Goal: Task Accomplishment & Management: Complete application form

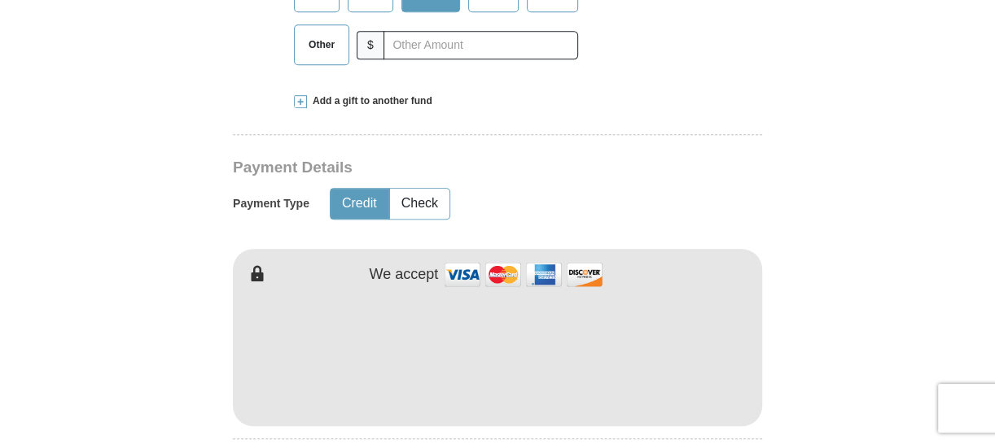
scroll to position [839, 0]
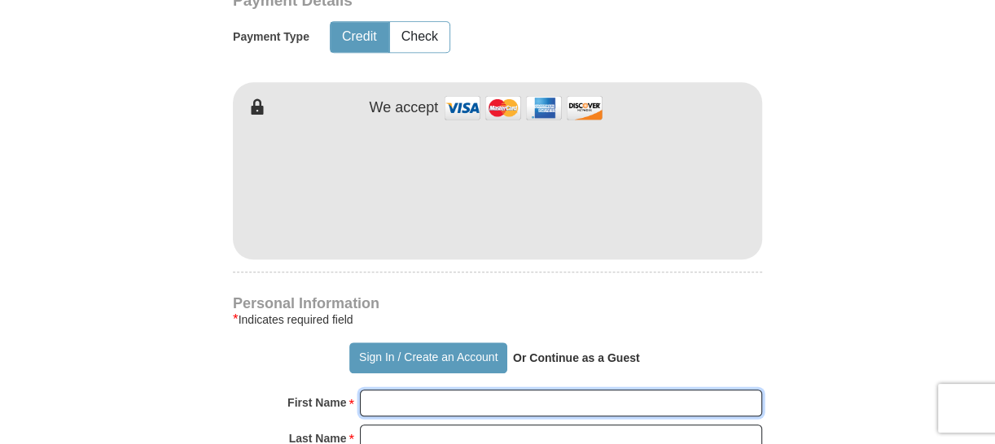
type input "[PERSON_NAME]"
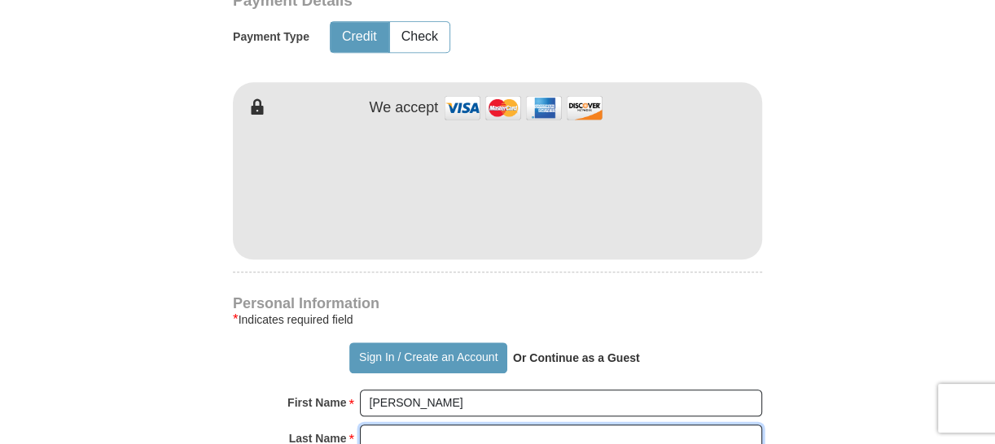
type input "[PERSON_NAME]"
click at [894, 412] on form "Already have an account? Sign in for faster giving. Don't have an account? Crea…" at bounding box center [497, 224] width 928 height 1997
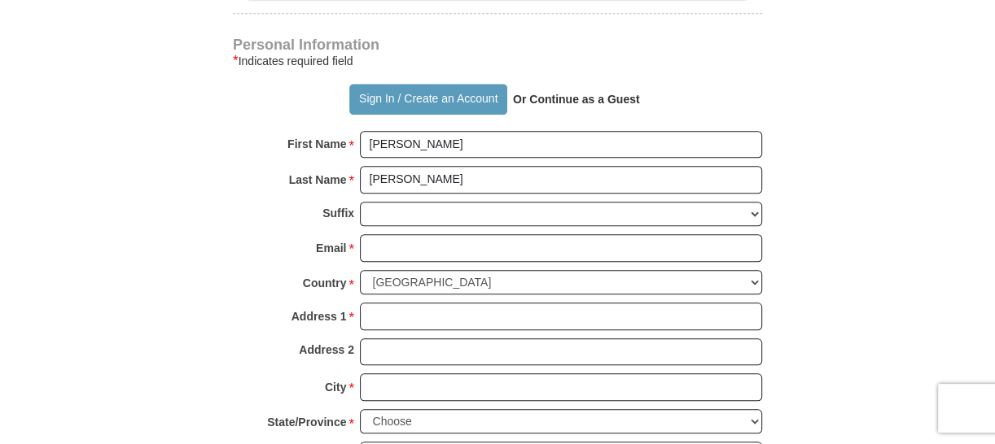
scroll to position [1130, 0]
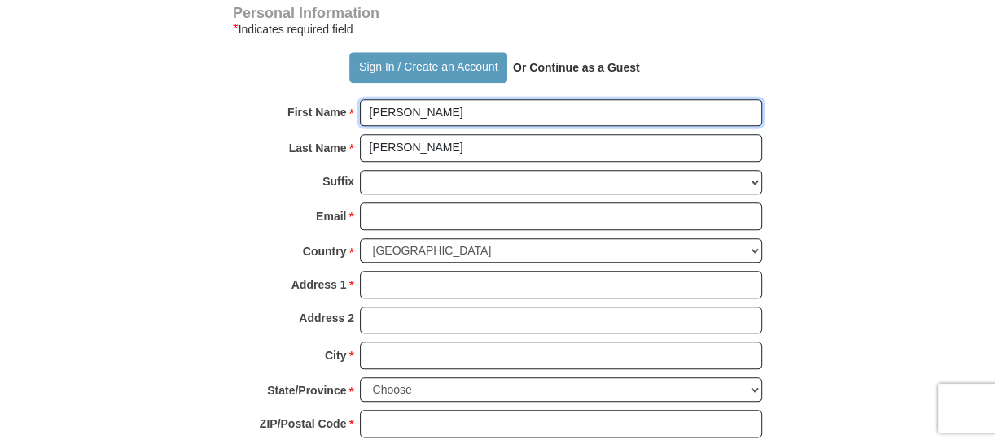
click at [421, 111] on input "[PERSON_NAME]" at bounding box center [561, 113] width 402 height 28
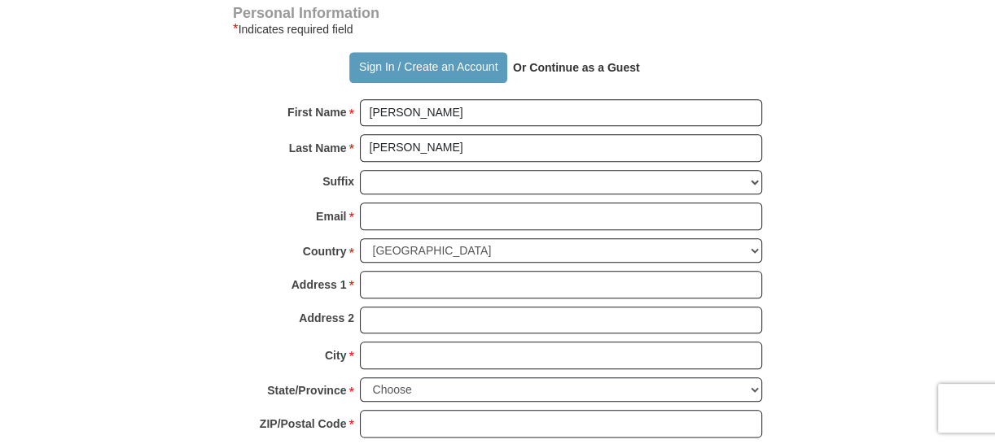
click at [257, 195] on div "Suffix [PERSON_NAME] I II III IV V VI" at bounding box center [497, 186] width 529 height 33
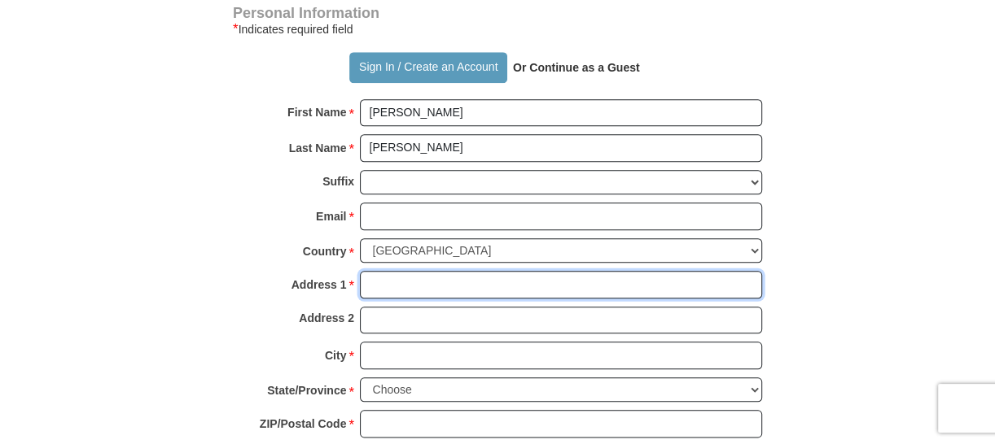
click at [383, 279] on input "Address 1 *" at bounding box center [561, 285] width 402 height 28
type input "[STREET_ADDRESS]"
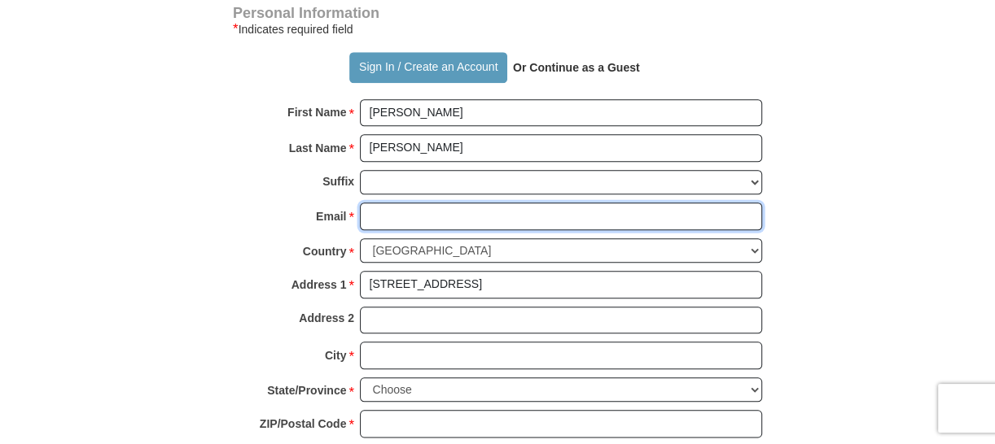
type input "[EMAIL_ADDRESS][DOMAIN_NAME]"
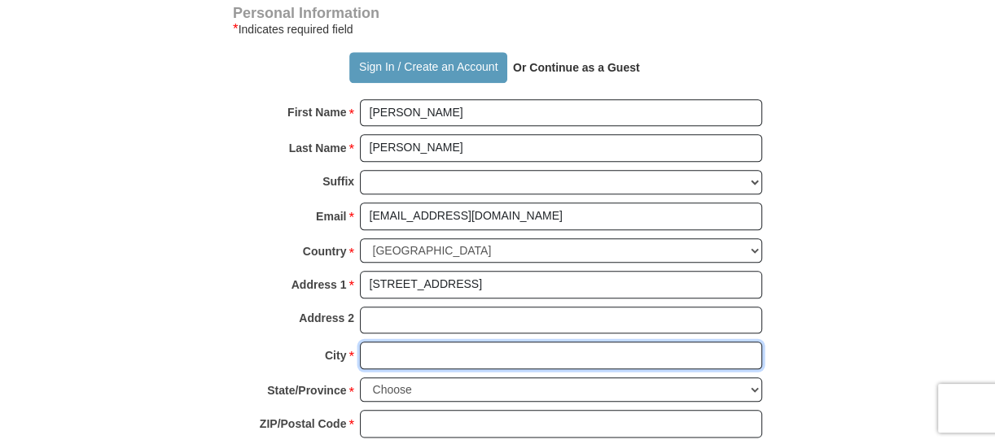
type input "New Waverly"
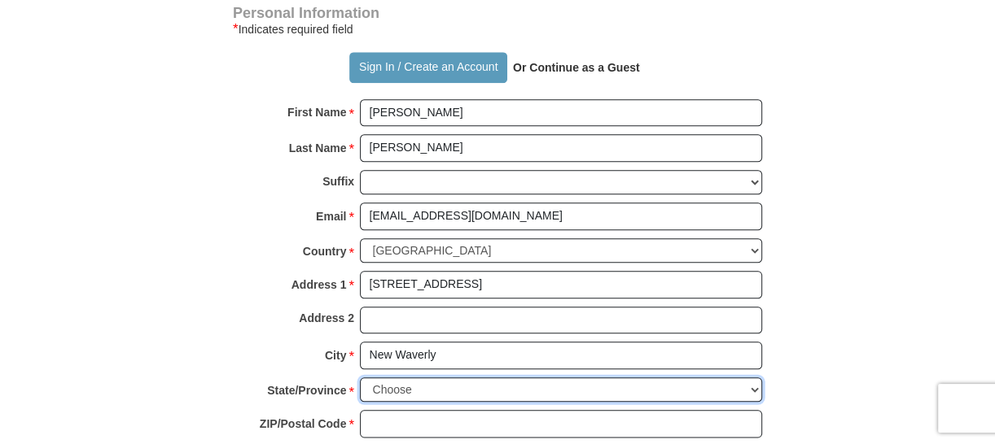
select select "[GEOGRAPHIC_DATA]"
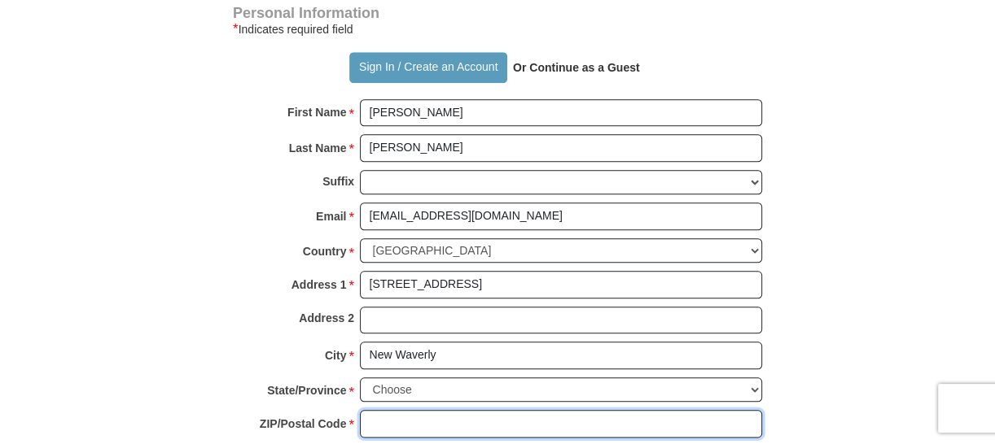
type input "77358"
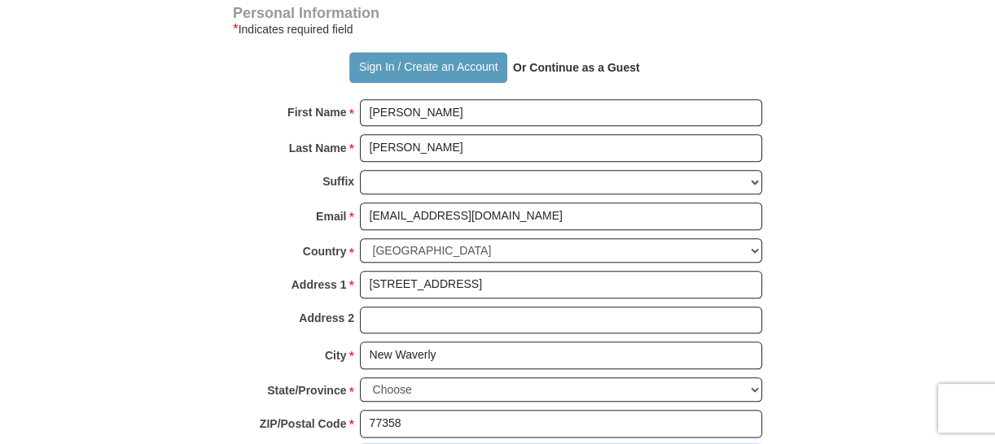
type input "9363489777"
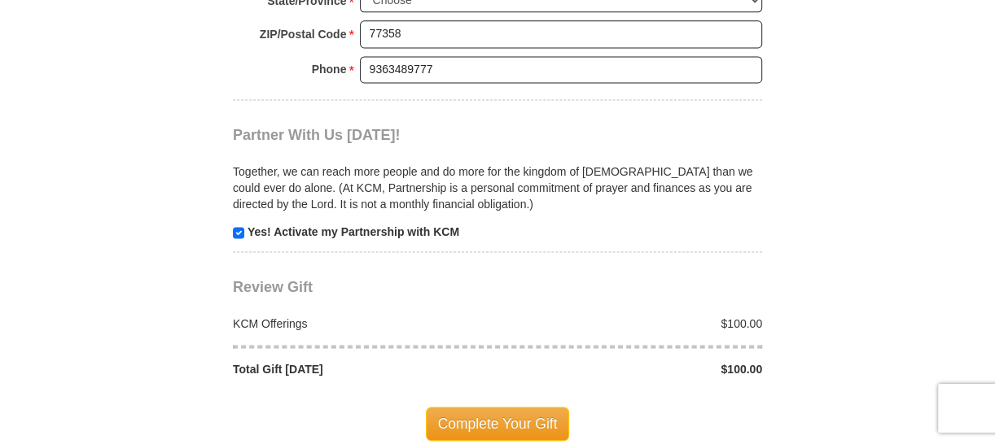
scroll to position [1582, 0]
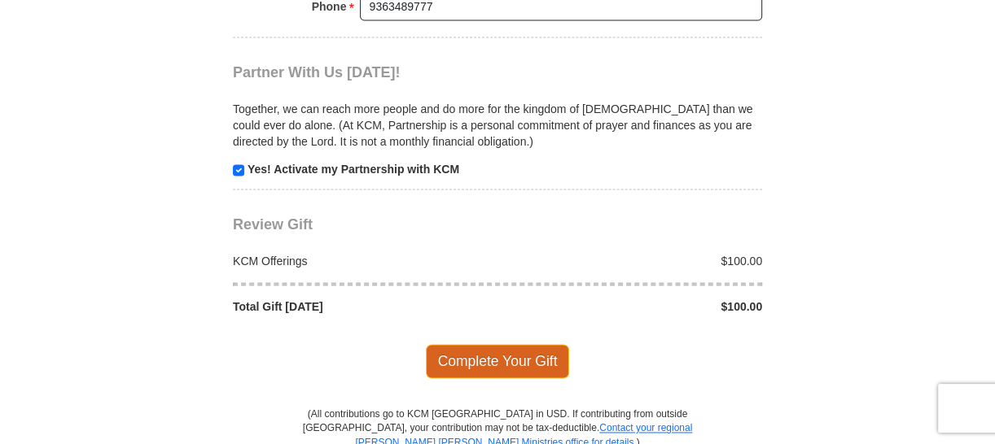
click at [493, 348] on span "Complete Your Gift" at bounding box center [498, 361] width 144 height 34
